Goal: Task Accomplishment & Management: Manage account settings

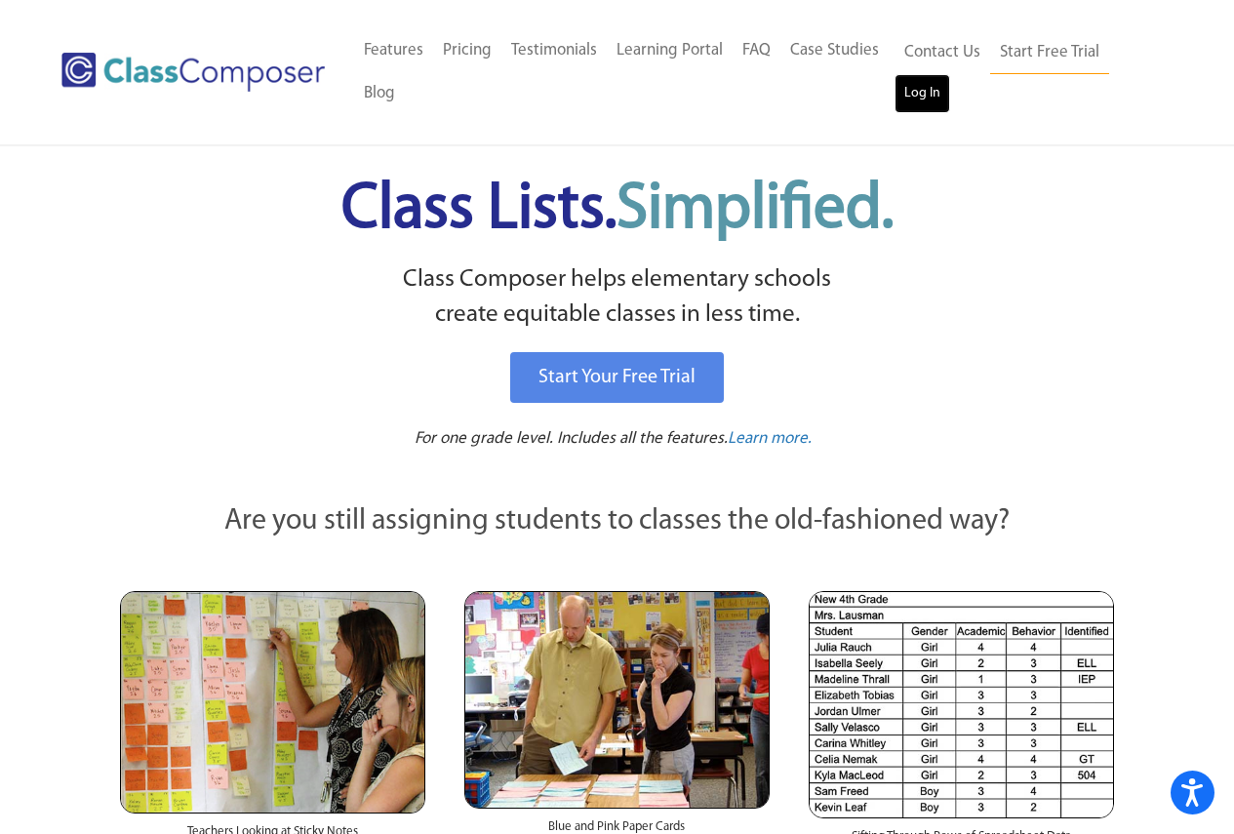
click at [926, 99] on link "Log In" at bounding box center [923, 93] width 56 height 39
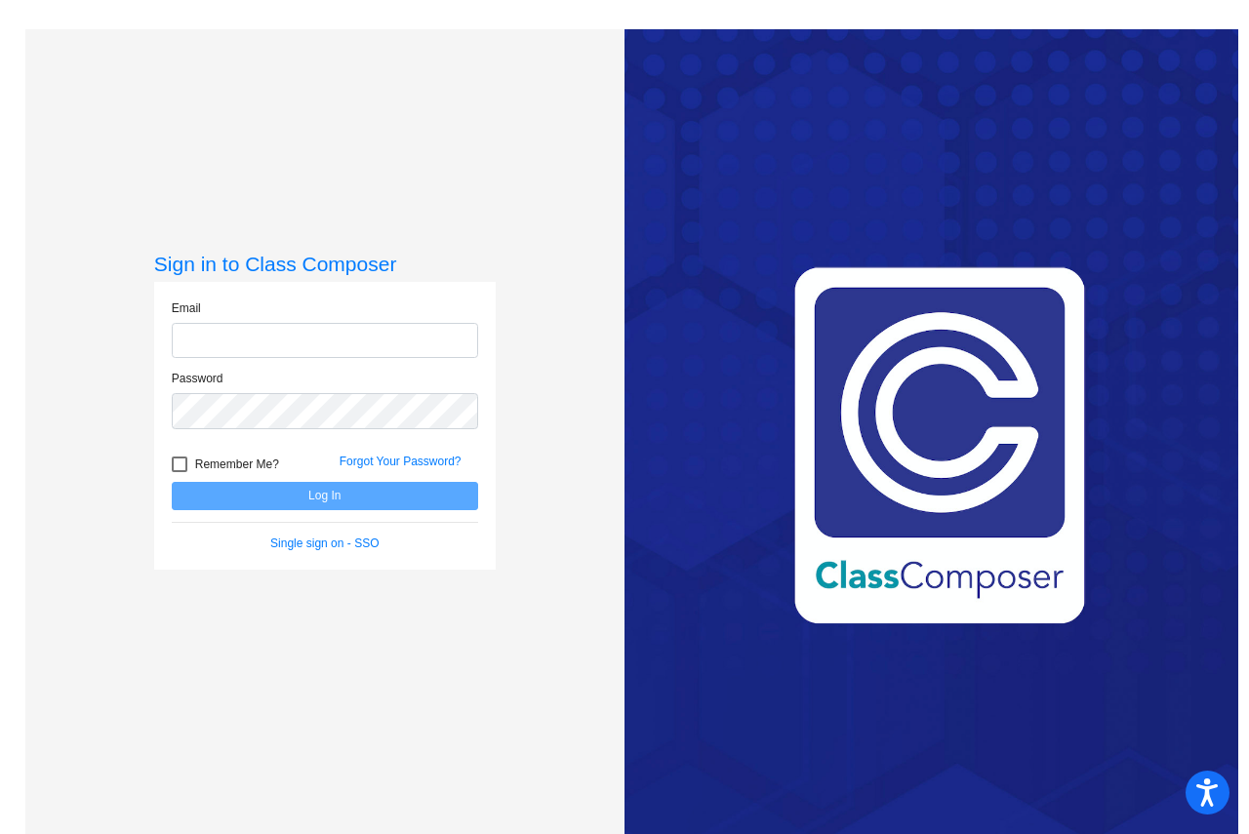
type input "[EMAIL_ADDRESS][DOMAIN_NAME]"
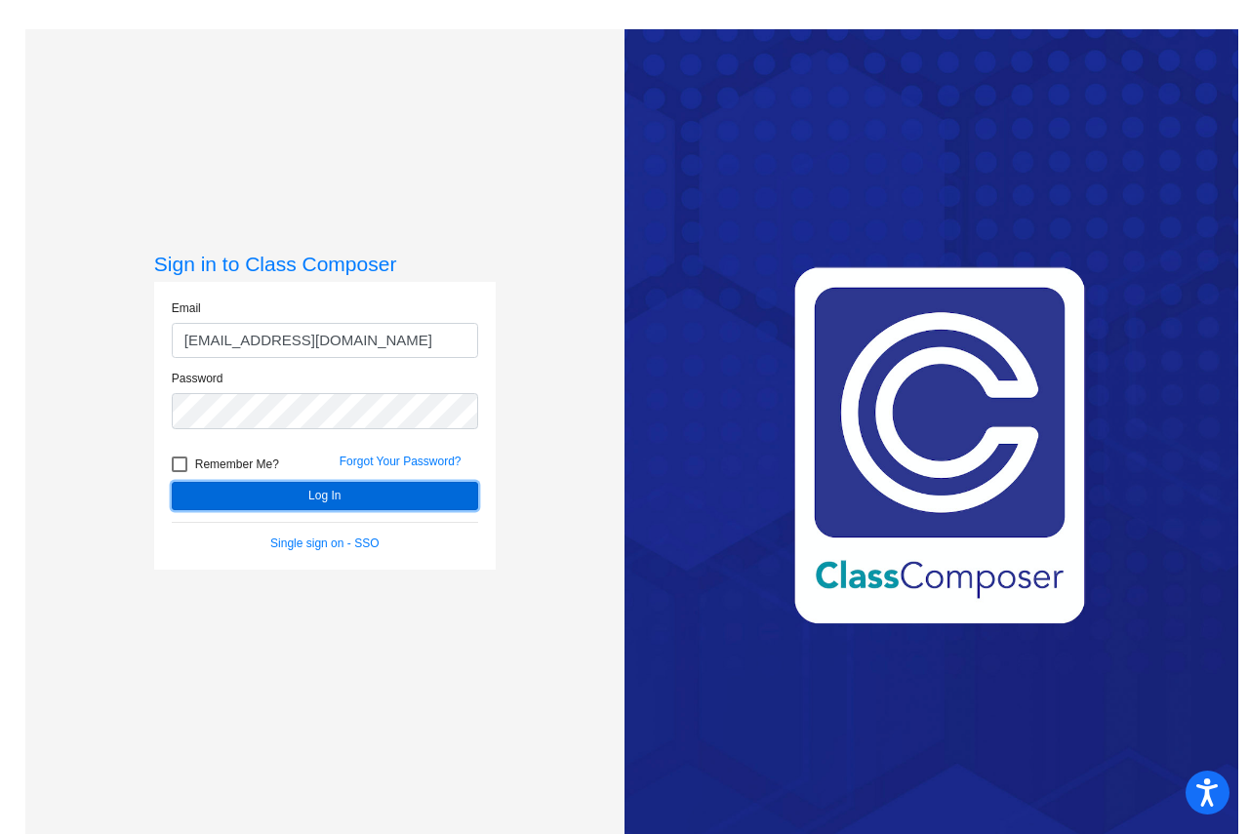
click at [313, 491] on button "Log In" at bounding box center [325, 496] width 306 height 28
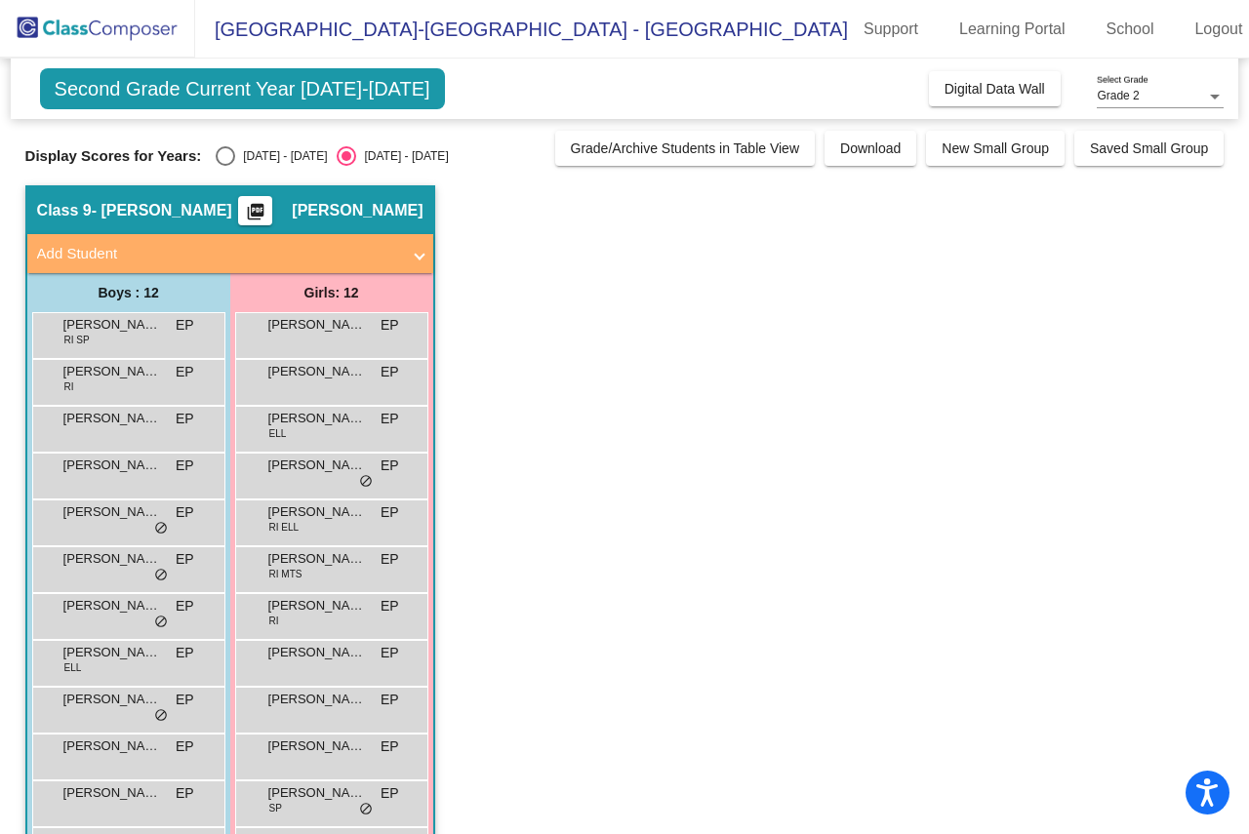
click at [225, 149] on div "Select an option" at bounding box center [226, 156] width 20 height 20
click at [225, 166] on input "[DATE] - [DATE]" at bounding box center [224, 166] width 1 height 1
radio input "true"
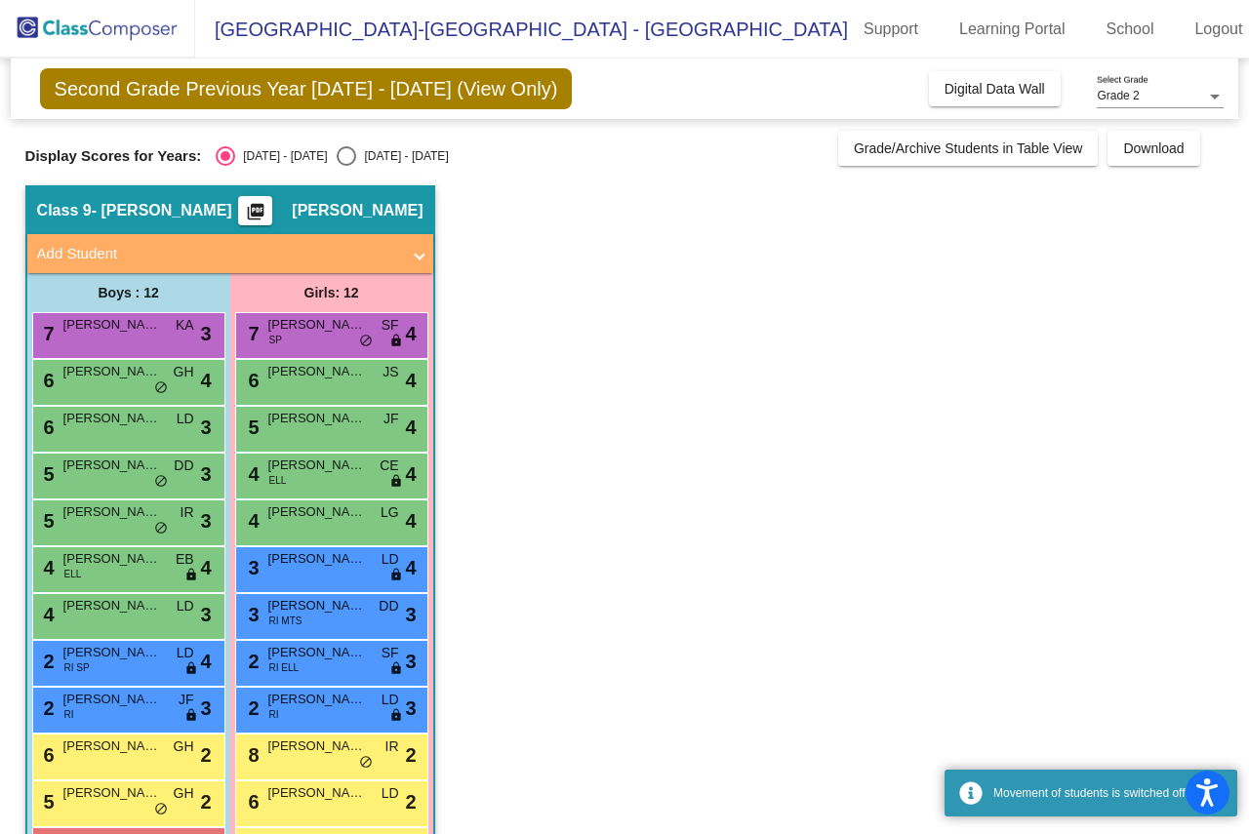
scroll to position [71, 0]
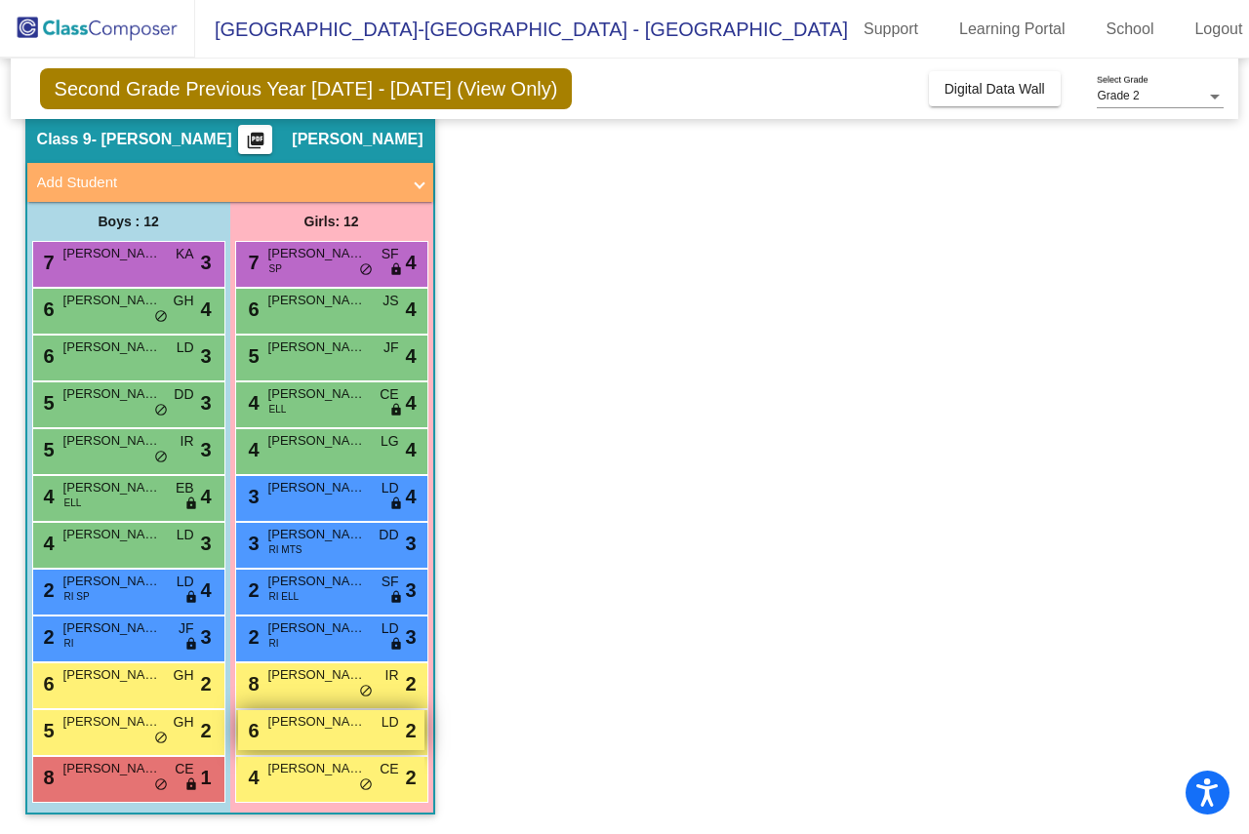
click at [313, 743] on div "6 [PERSON_NAME] LD lock do_not_disturb_alt 2" at bounding box center [331, 730] width 186 height 40
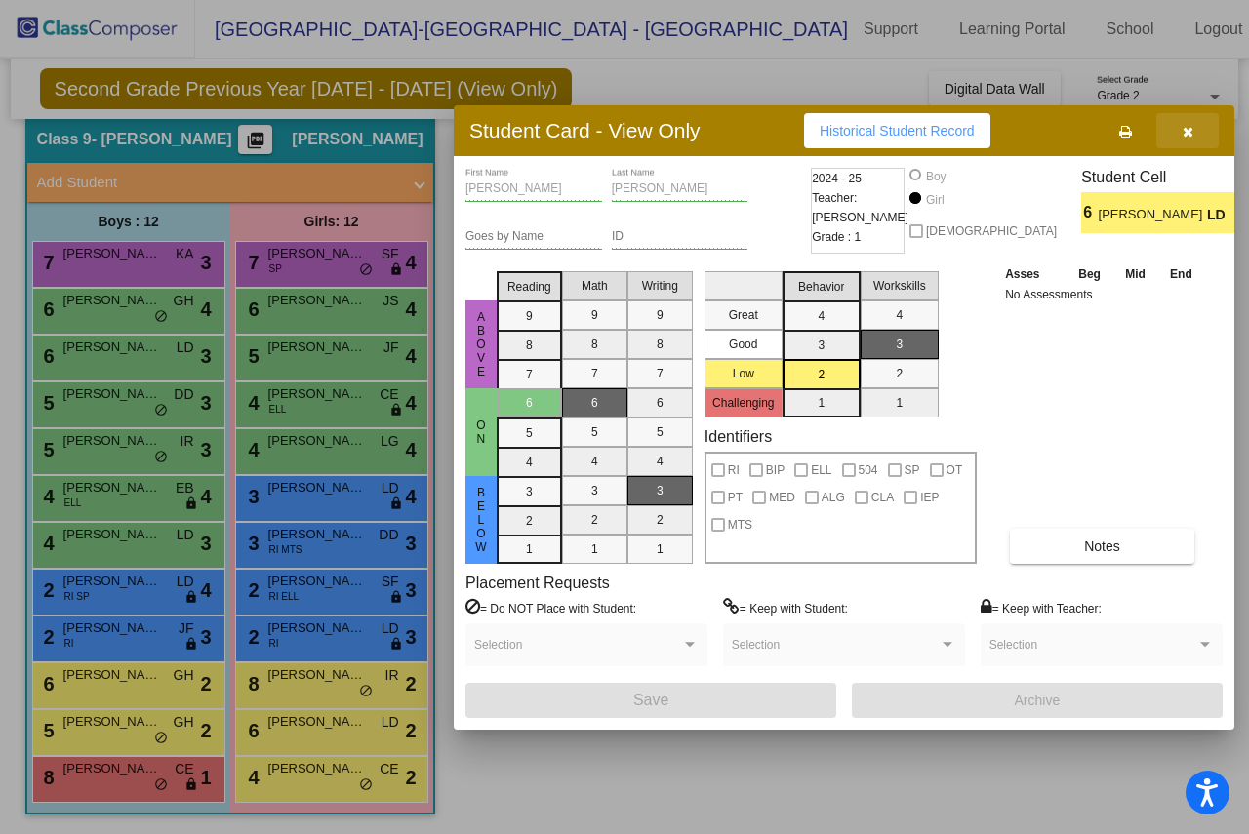
click at [1197, 128] on button "button" at bounding box center [1187, 130] width 62 height 35
